Goal: Navigation & Orientation: Find specific page/section

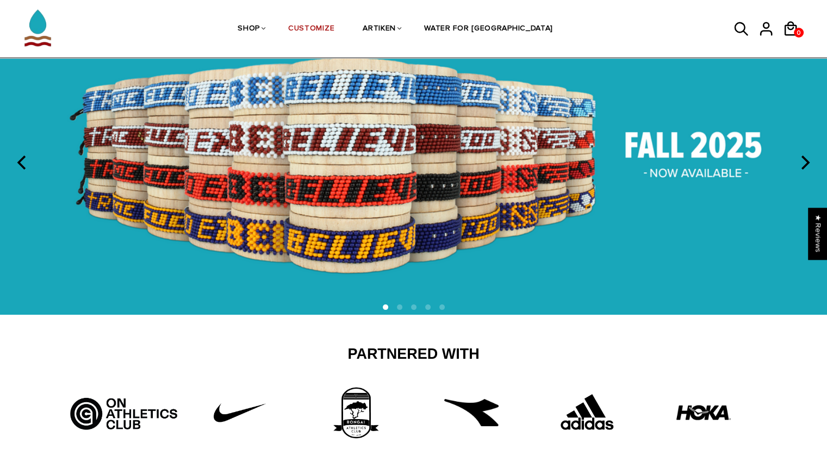
scroll to position [109, 0]
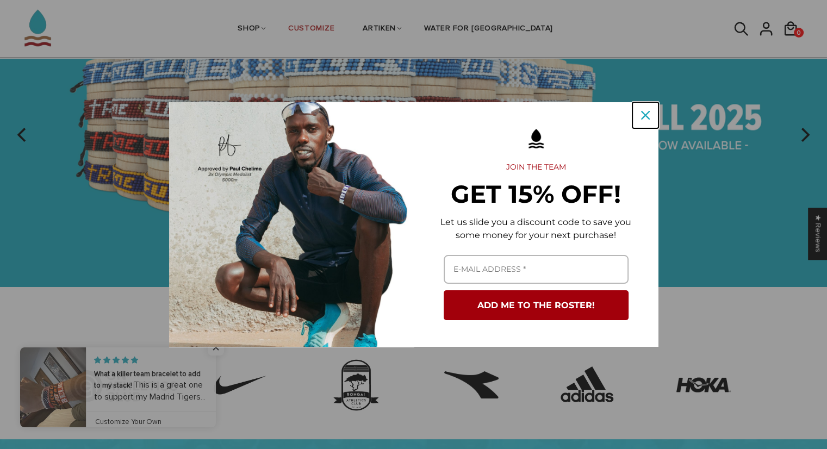
click at [643, 118] on icon "close icon" at bounding box center [645, 115] width 9 height 9
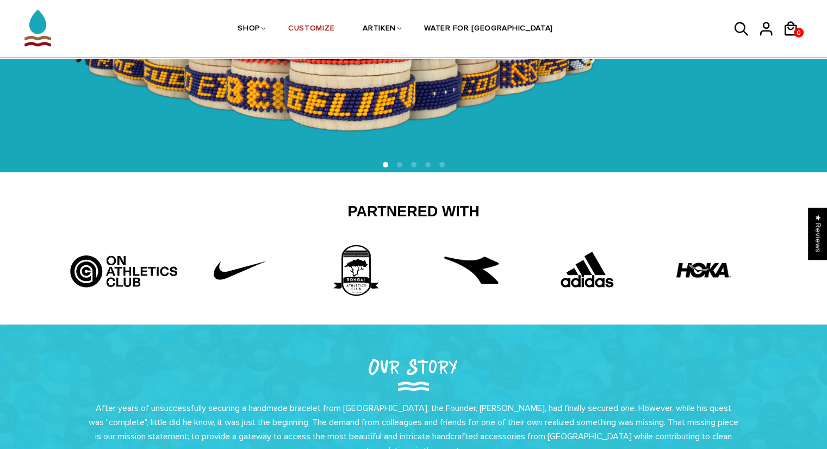
scroll to position [217, 0]
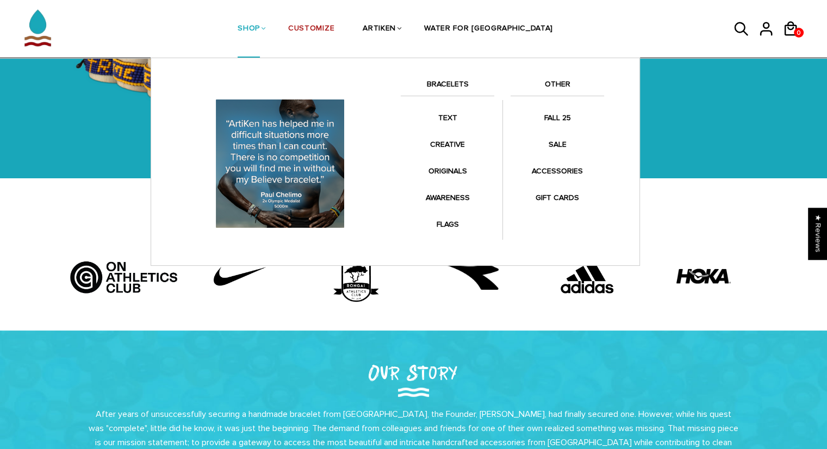
click at [461, 87] on link "BRACELETS" at bounding box center [447, 87] width 93 height 18
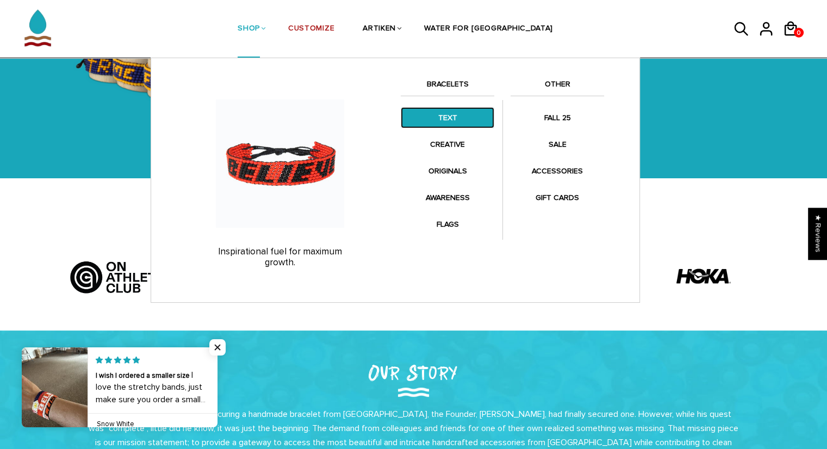
click at [446, 116] on link "TEXT" at bounding box center [447, 117] width 93 height 21
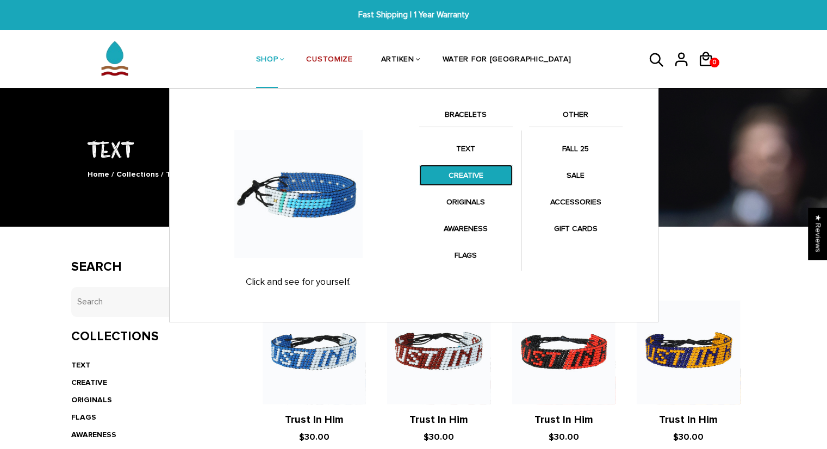
click at [466, 172] on link "CREATIVE" at bounding box center [465, 175] width 93 height 21
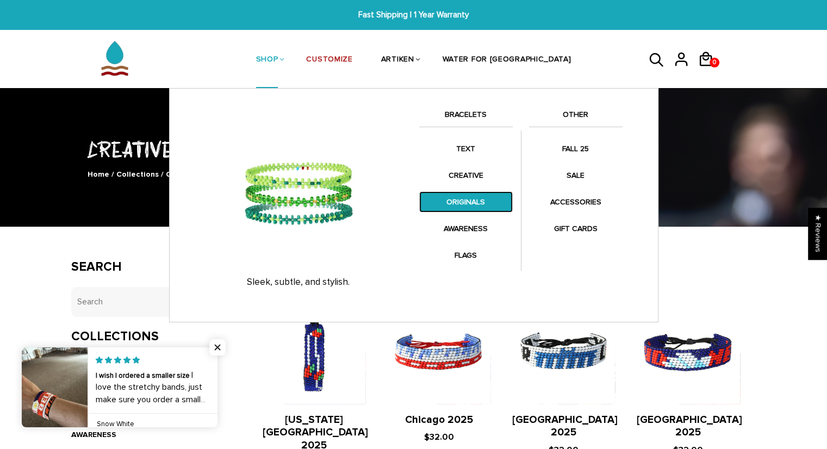
click at [448, 205] on link "ORIGINALS" at bounding box center [465, 201] width 93 height 21
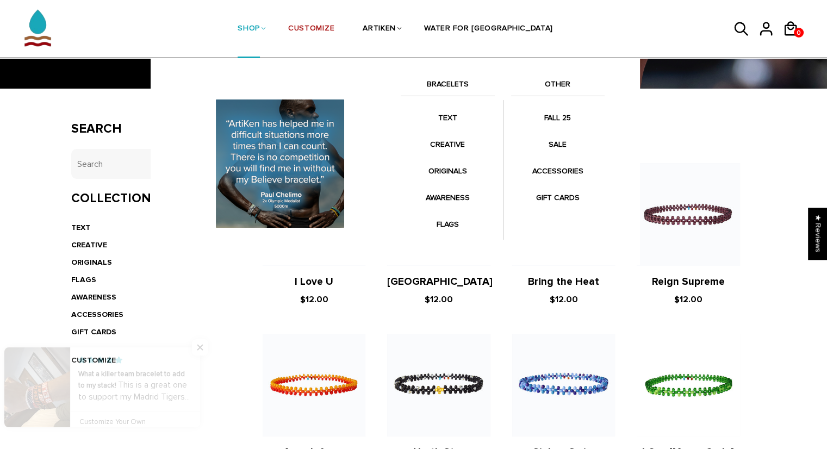
scroll to position [54, 0]
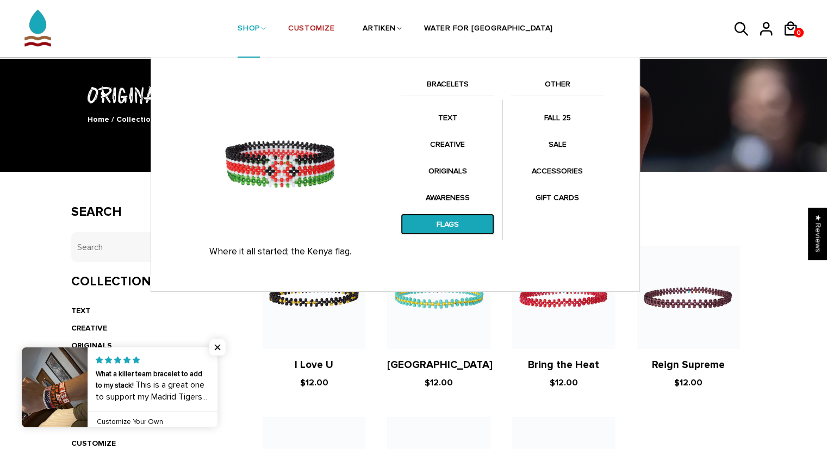
click at [445, 224] on link "FLAGS" at bounding box center [447, 224] width 93 height 21
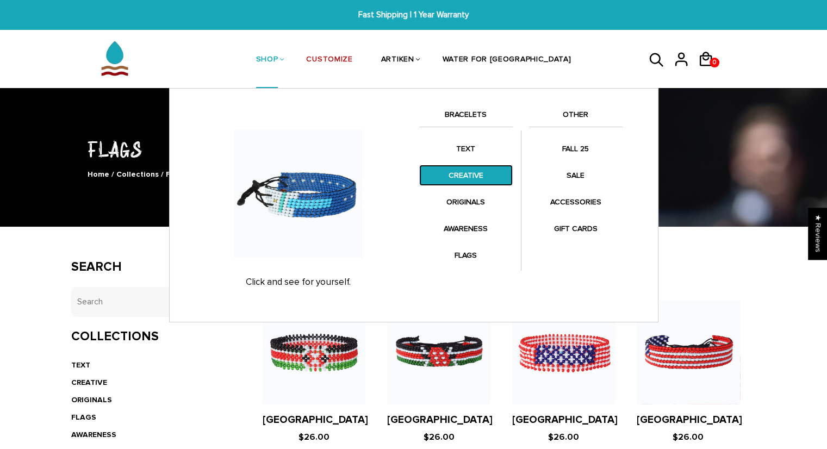
click at [455, 174] on link "CREATIVE" at bounding box center [465, 175] width 93 height 21
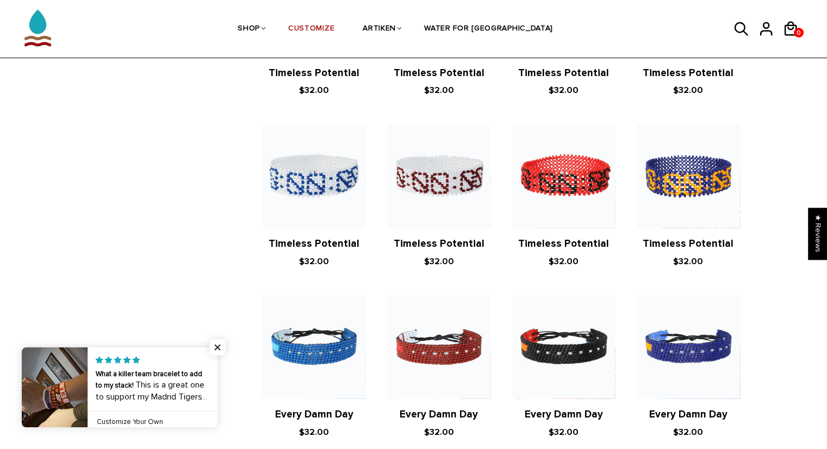
scroll to position [543, 0]
